Goal: Obtain resource: Obtain resource

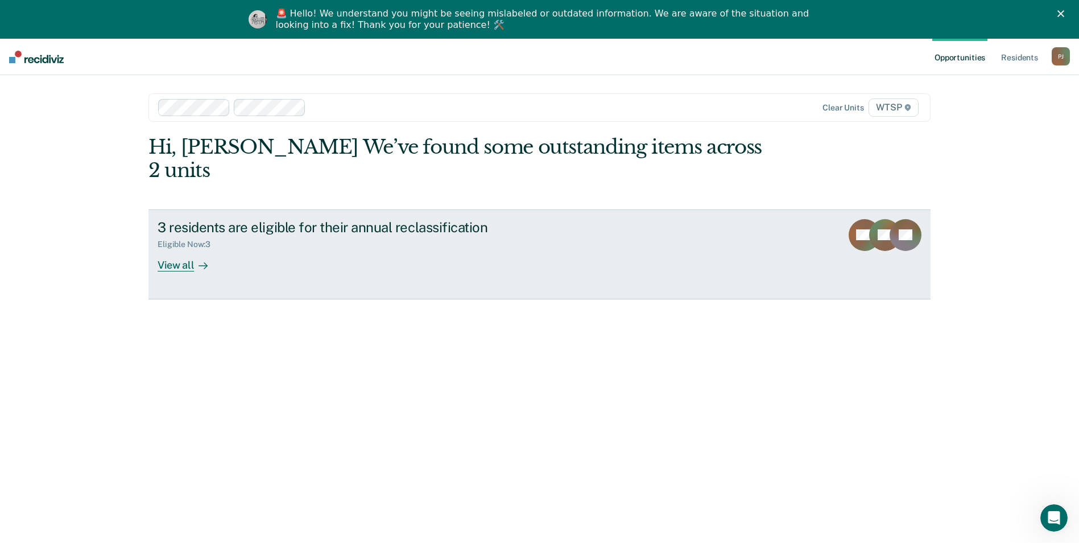
click at [173, 249] on div "View all" at bounding box center [190, 260] width 64 height 22
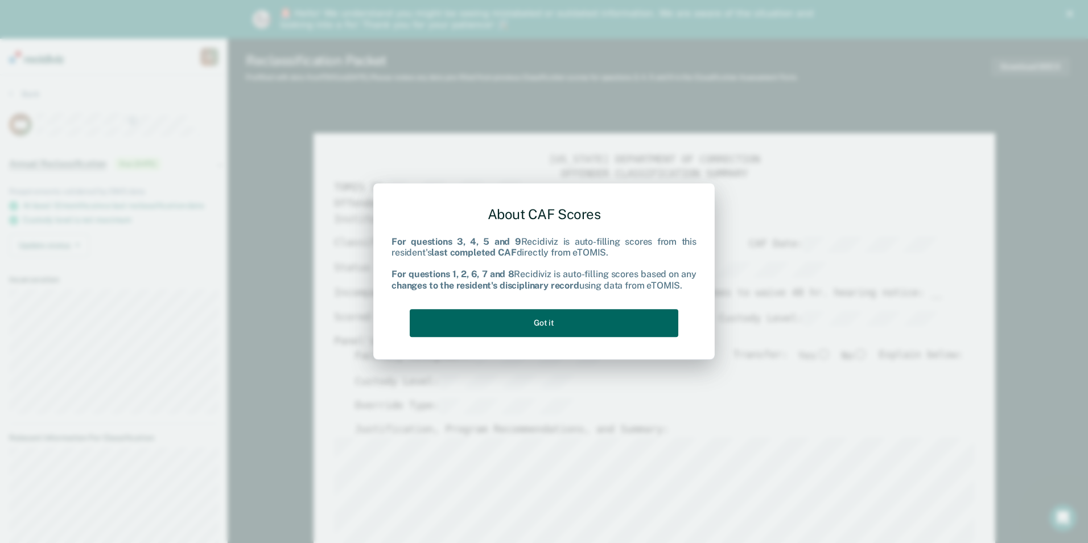
click at [537, 321] on button "Got it" at bounding box center [544, 323] width 269 height 28
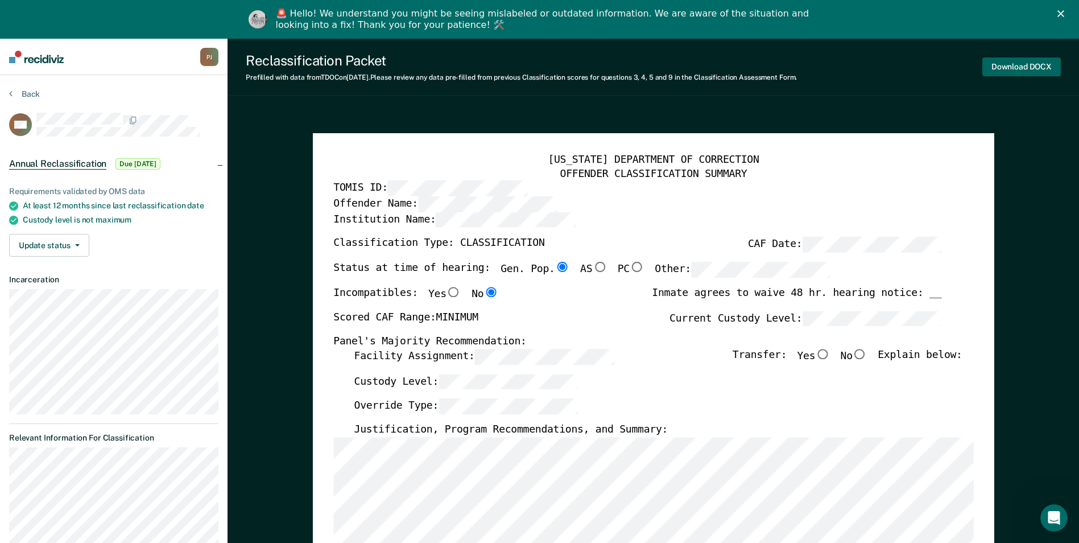
click at [1023, 65] on button "Download DOCX" at bounding box center [1022, 66] width 79 height 19
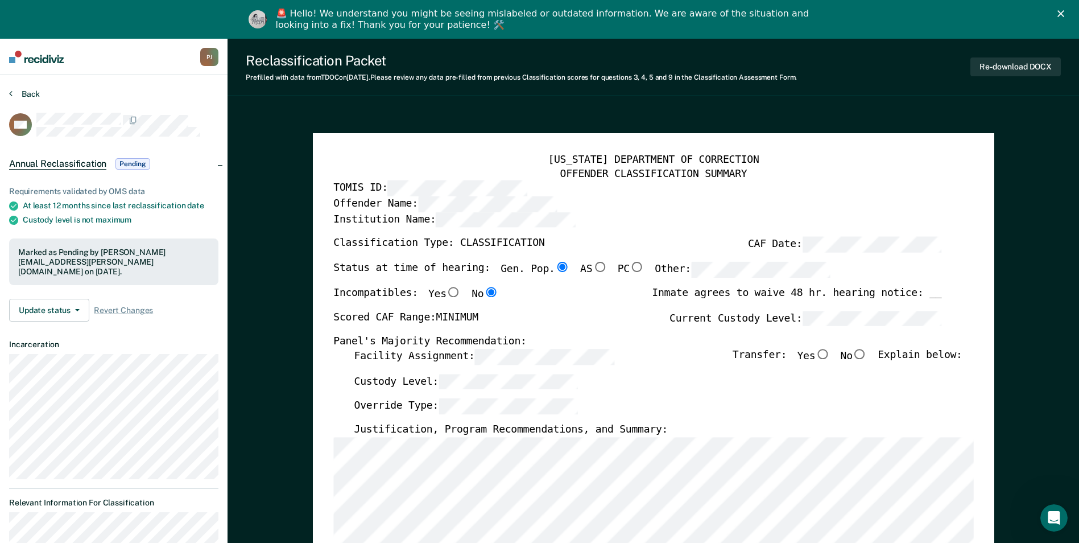
click at [31, 92] on button "Back" at bounding box center [24, 94] width 31 height 10
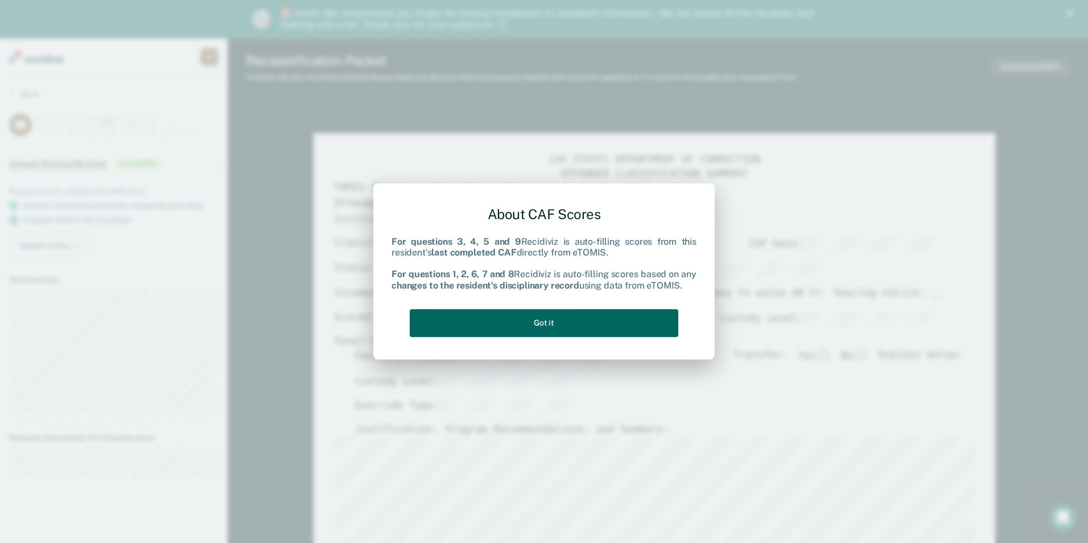
click at [548, 319] on button "Got it" at bounding box center [544, 323] width 269 height 28
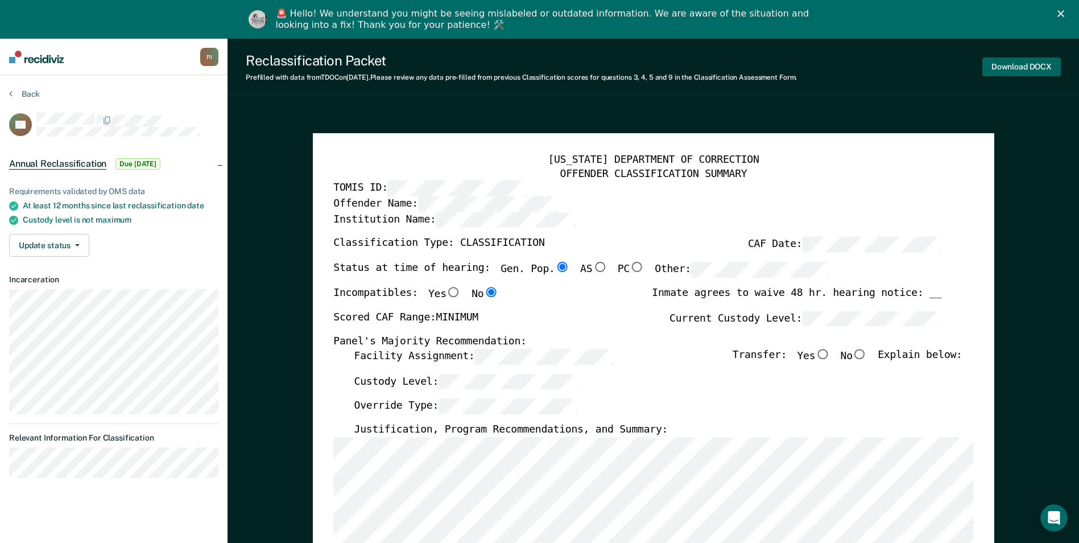
click at [1016, 64] on button "Download DOCX" at bounding box center [1022, 66] width 79 height 19
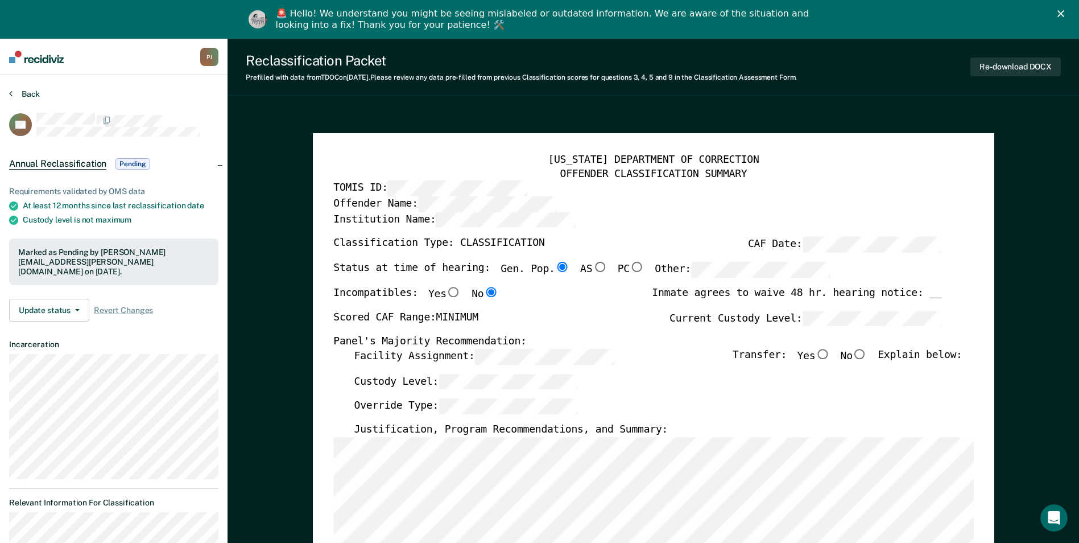
click at [31, 96] on button "Back" at bounding box center [24, 94] width 31 height 10
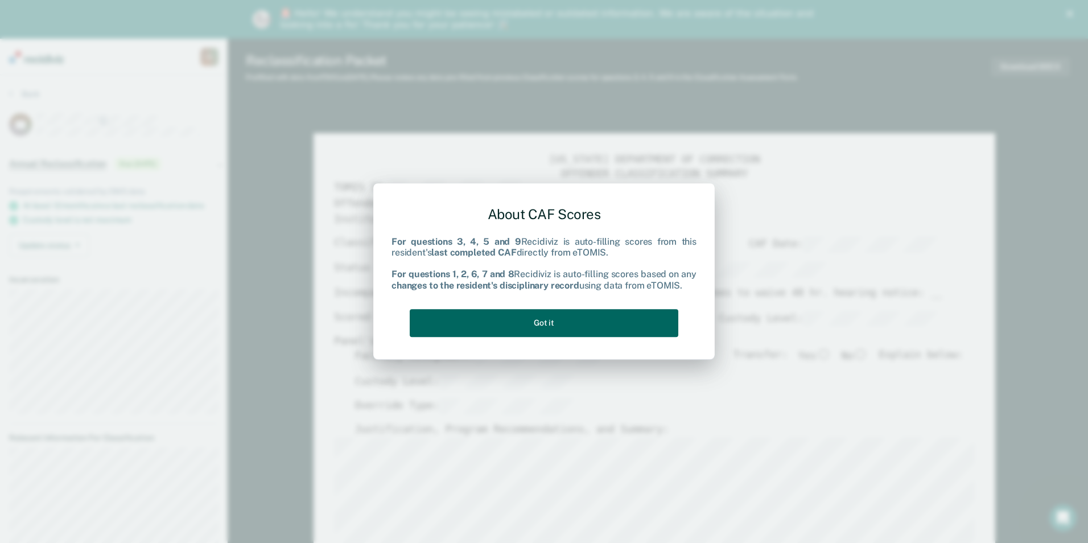
click at [593, 319] on button "Got it" at bounding box center [544, 323] width 269 height 28
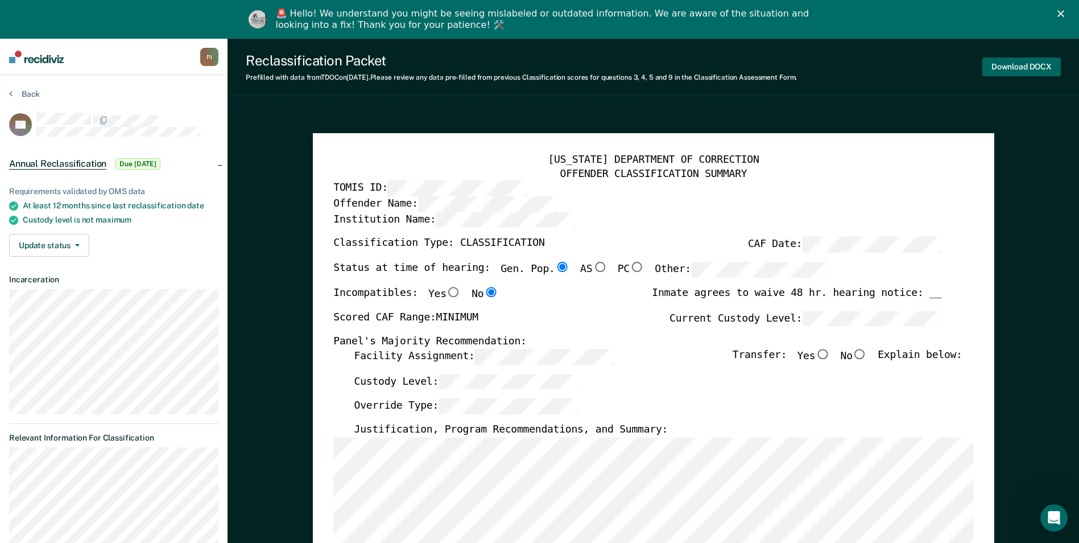
click at [1012, 64] on button "Download DOCX" at bounding box center [1022, 66] width 79 height 19
type textarea "x"
